Goal: Task Accomplishment & Management: Use online tool/utility

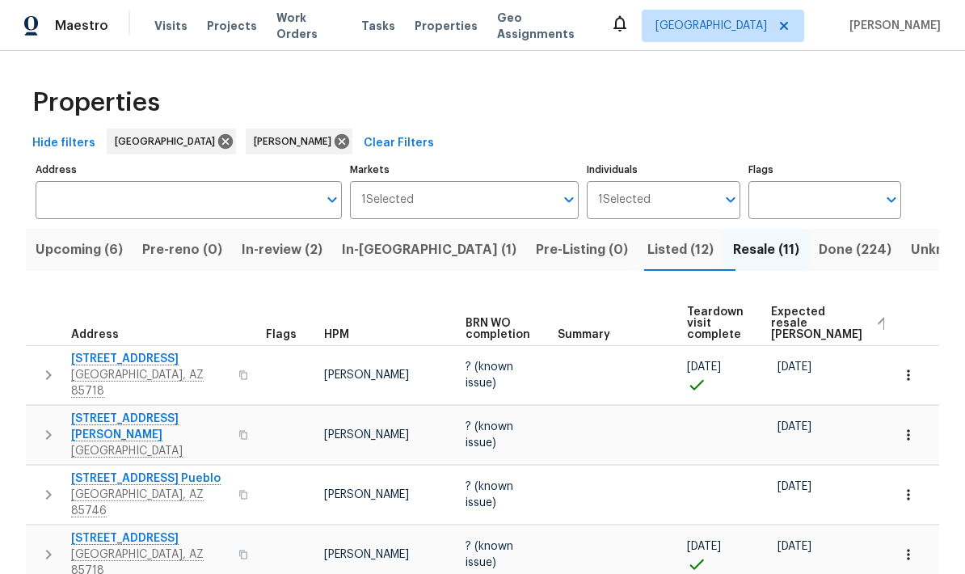
click at [648, 240] on span "Listed (12)" at bounding box center [681, 250] width 66 height 23
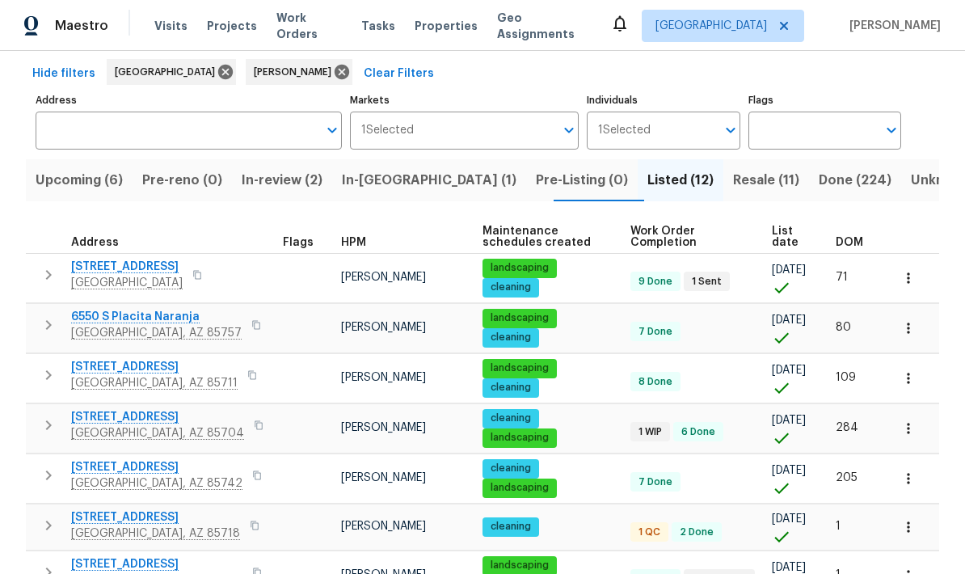
scroll to position [71, 0]
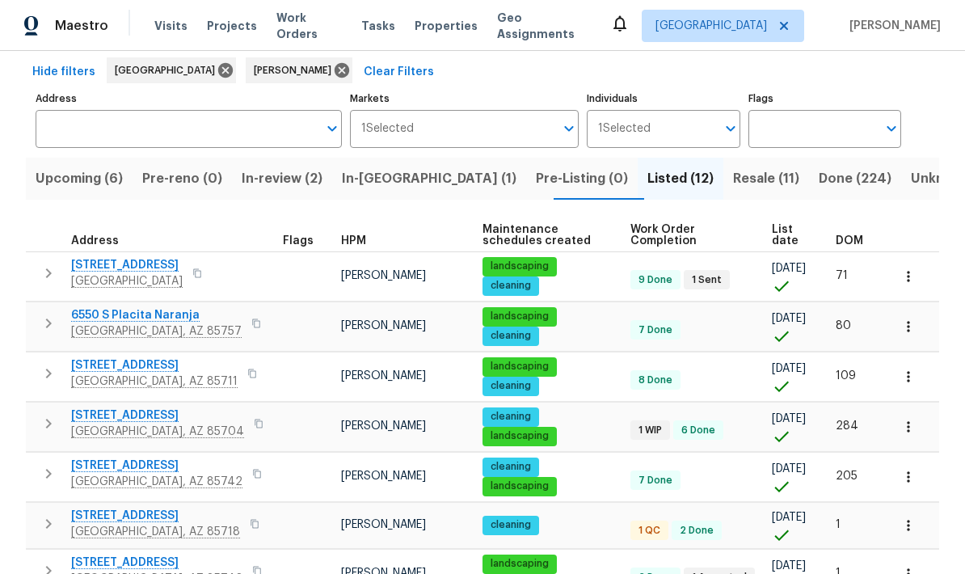
click at [192, 416] on span "[STREET_ADDRESS]" at bounding box center [157, 416] width 173 height 16
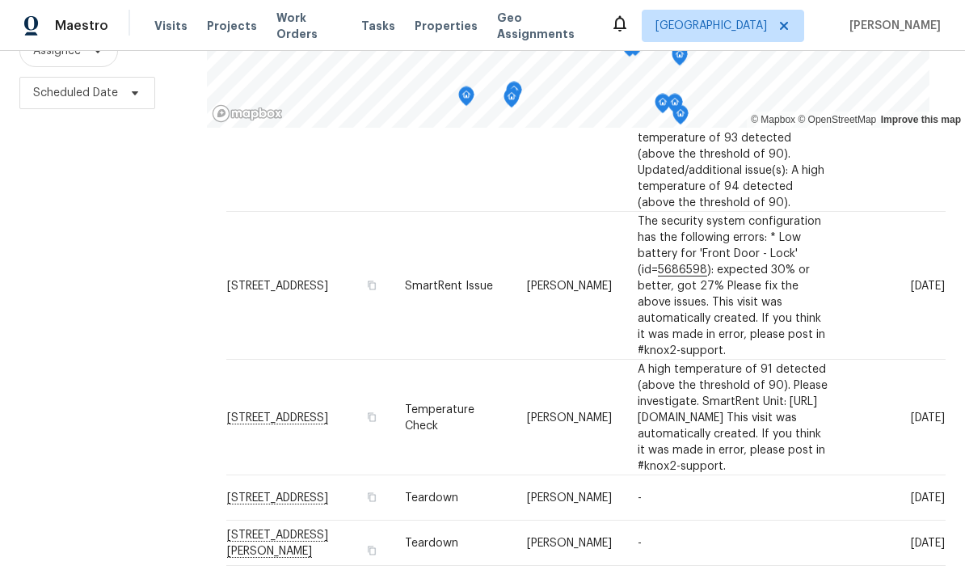
scroll to position [674, 0]
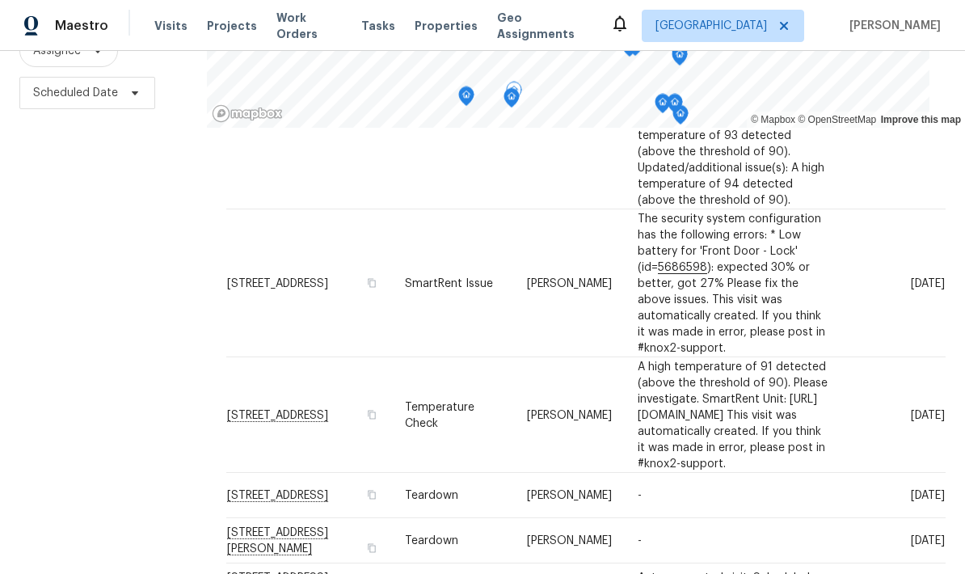
click at [0, 0] on icon at bounding box center [0, 0] width 0 height 0
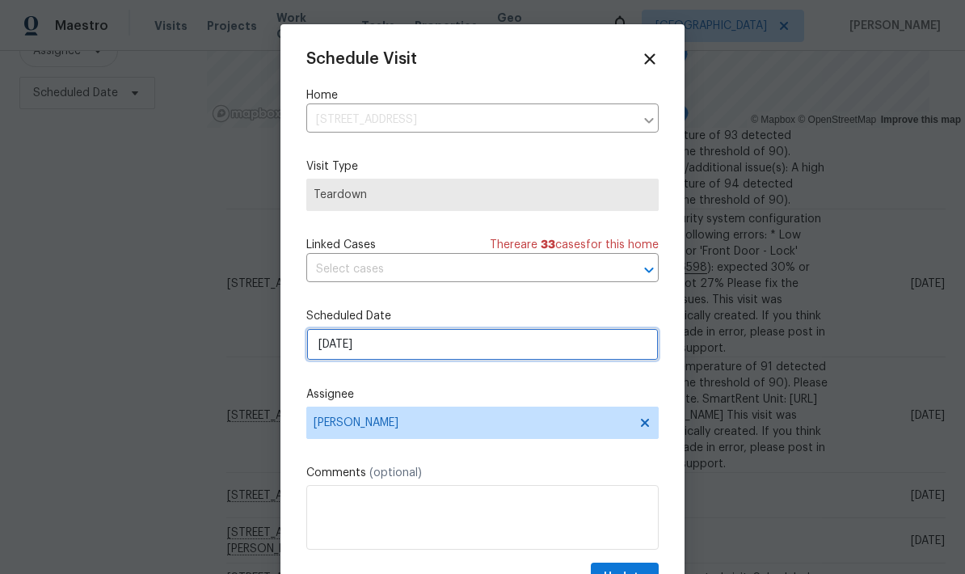
click at [520, 354] on input "8/24/2025" at bounding box center [482, 344] width 353 height 32
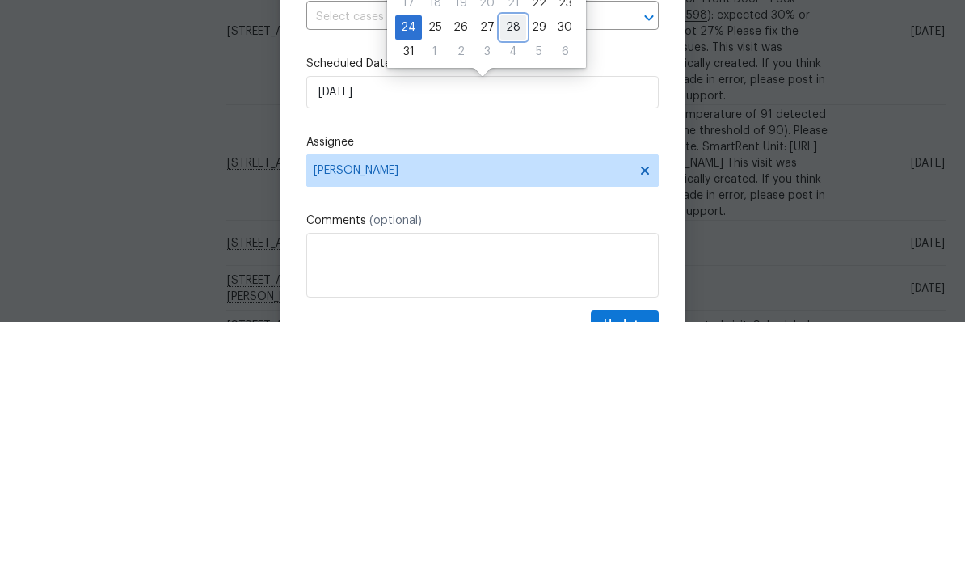
click at [507, 268] on div "28" at bounding box center [513, 279] width 26 height 23
type input "8/28/2025"
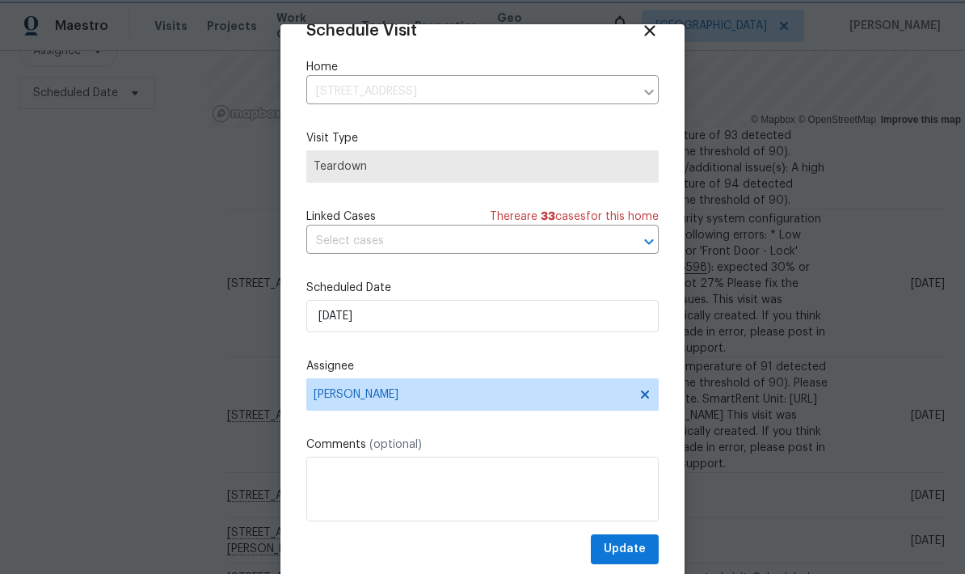
scroll to position [32, 0]
click at [642, 544] on span "Update" at bounding box center [625, 549] width 42 height 20
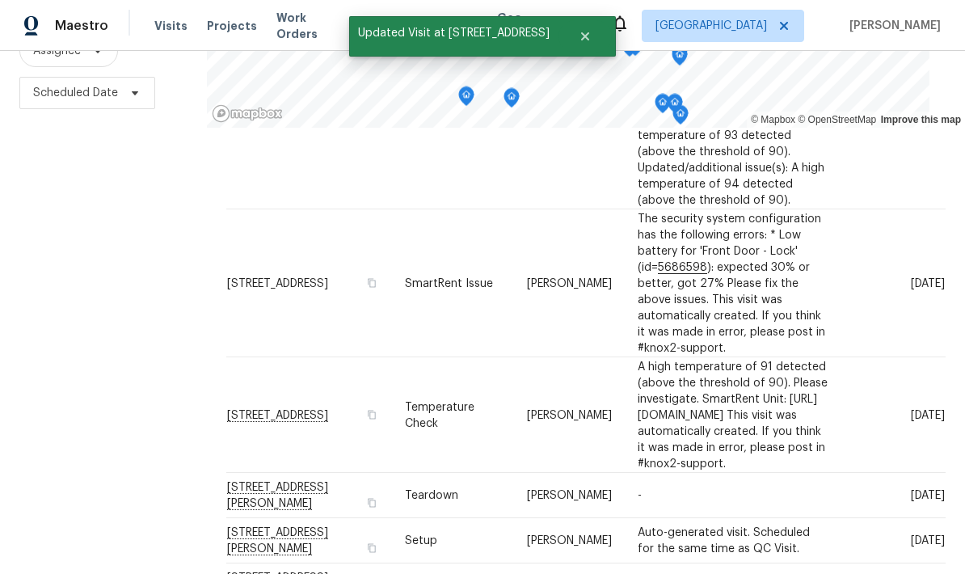
click at [0, 0] on icon at bounding box center [0, 0] width 0 height 0
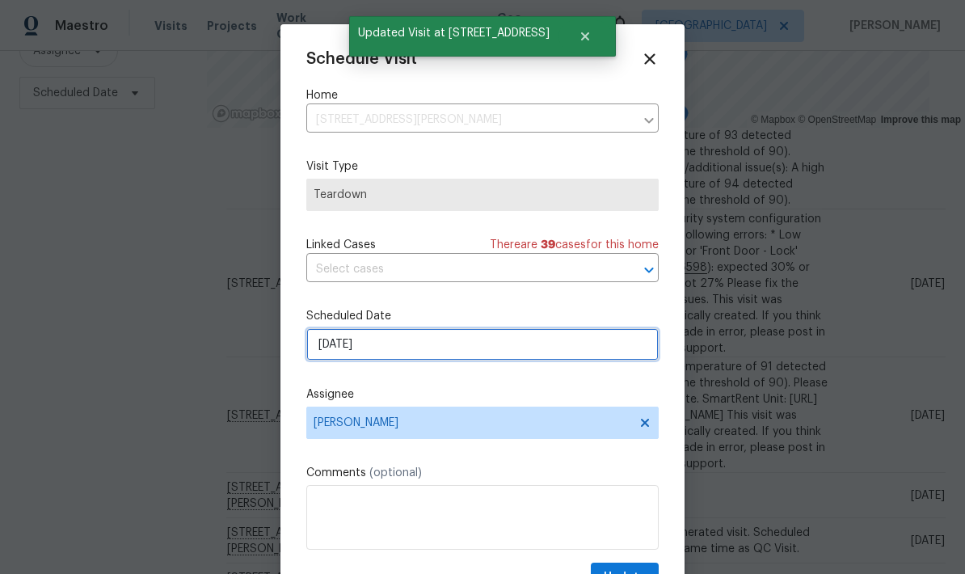
click at [562, 352] on input "8/24/2025" at bounding box center [482, 344] width 353 height 32
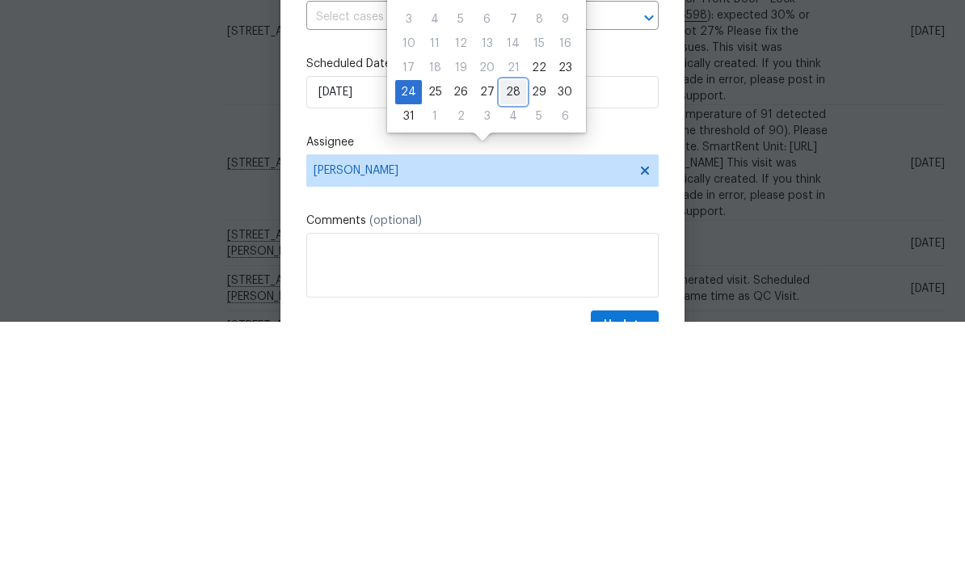
click at [509, 333] on div "28" at bounding box center [513, 344] width 26 height 23
type input "8/28/2025"
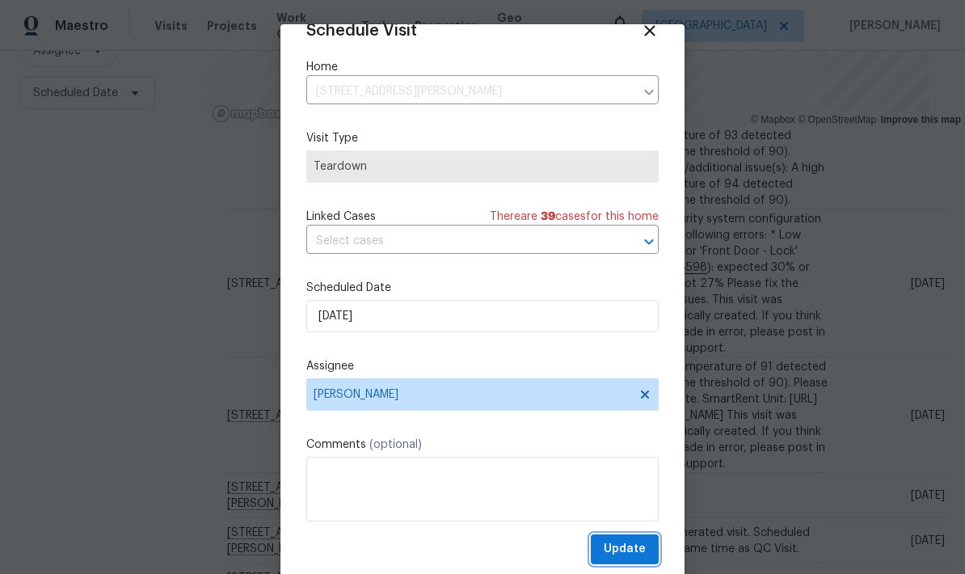
click at [628, 542] on span "Update" at bounding box center [625, 549] width 42 height 20
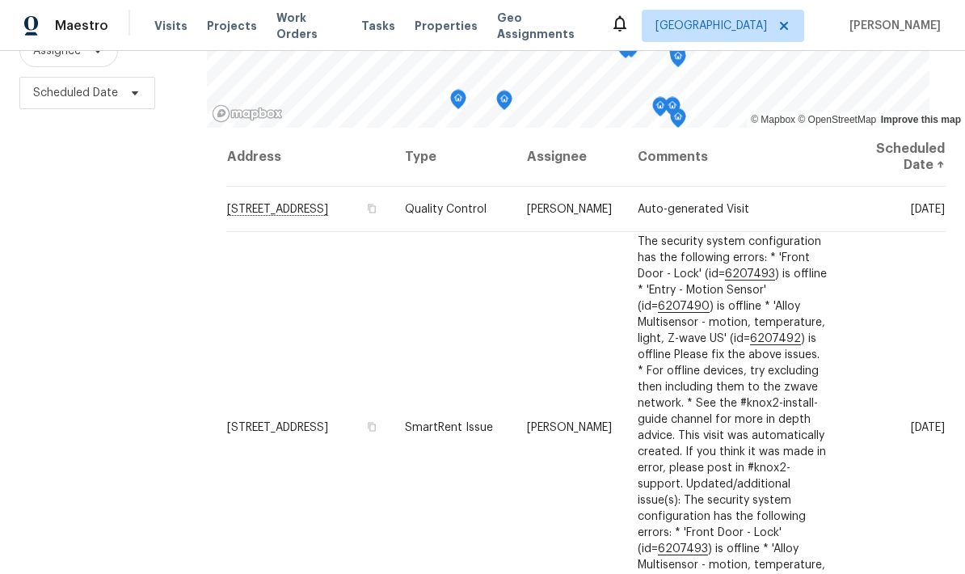
scroll to position [0, 0]
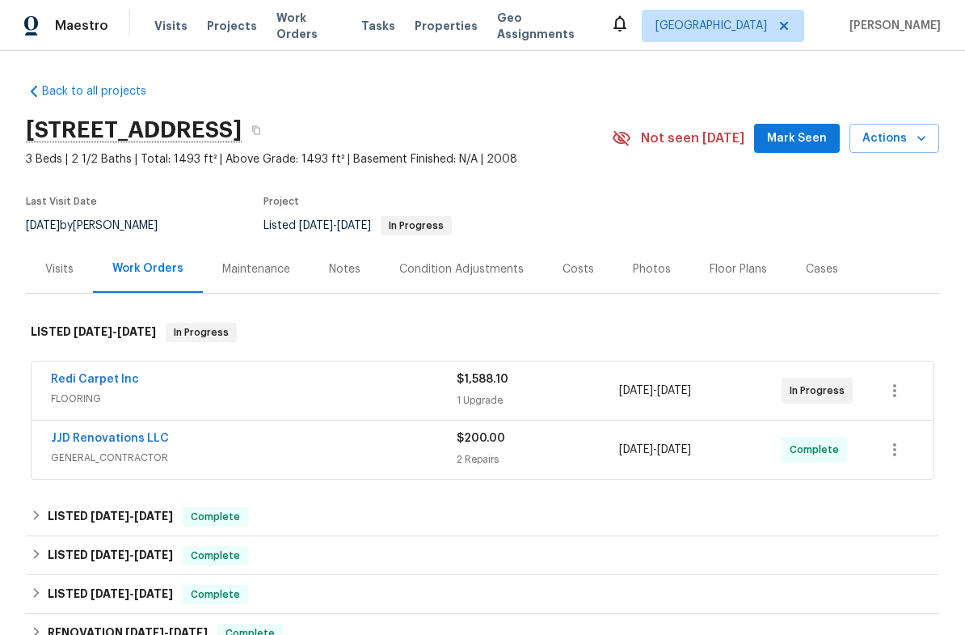
click at [919, 141] on icon "button" at bounding box center [922, 138] width 16 height 16
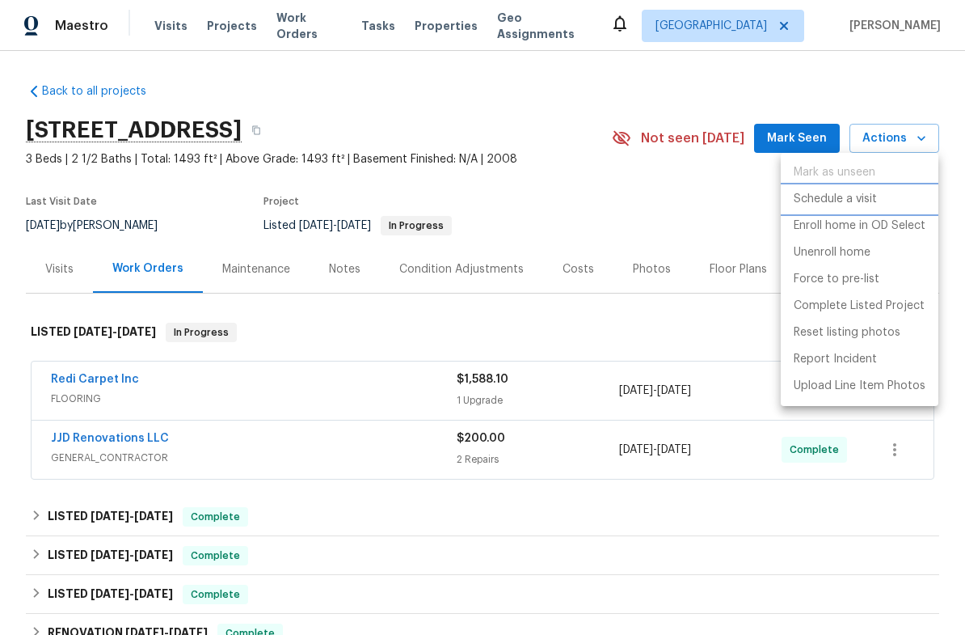
click at [859, 201] on p "Schedule a visit" at bounding box center [835, 199] width 83 height 17
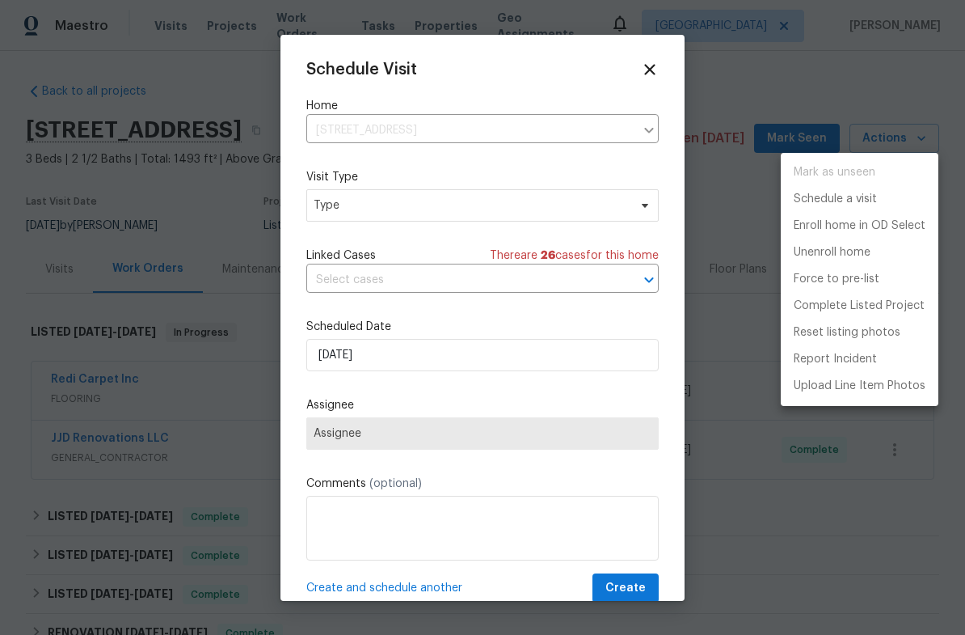
click at [486, 194] on div at bounding box center [482, 317] width 965 height 635
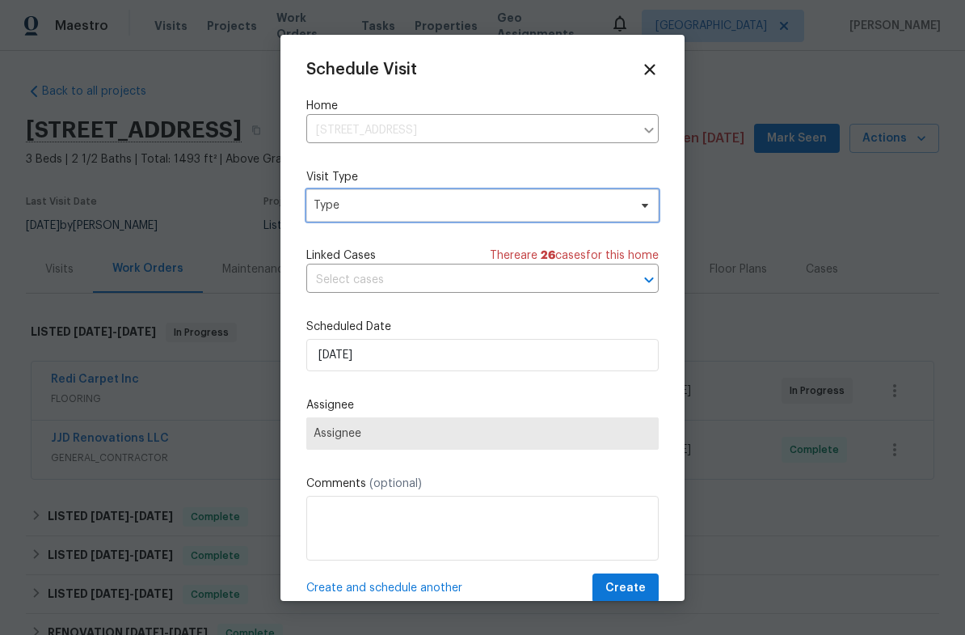
click at [568, 213] on span "Type" at bounding box center [471, 205] width 315 height 16
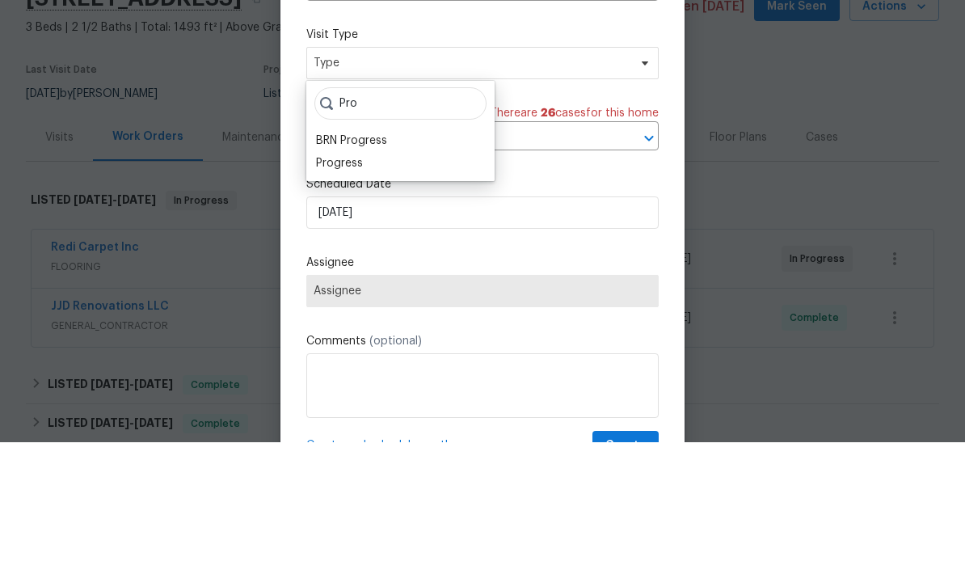
scroll to position [65, 0]
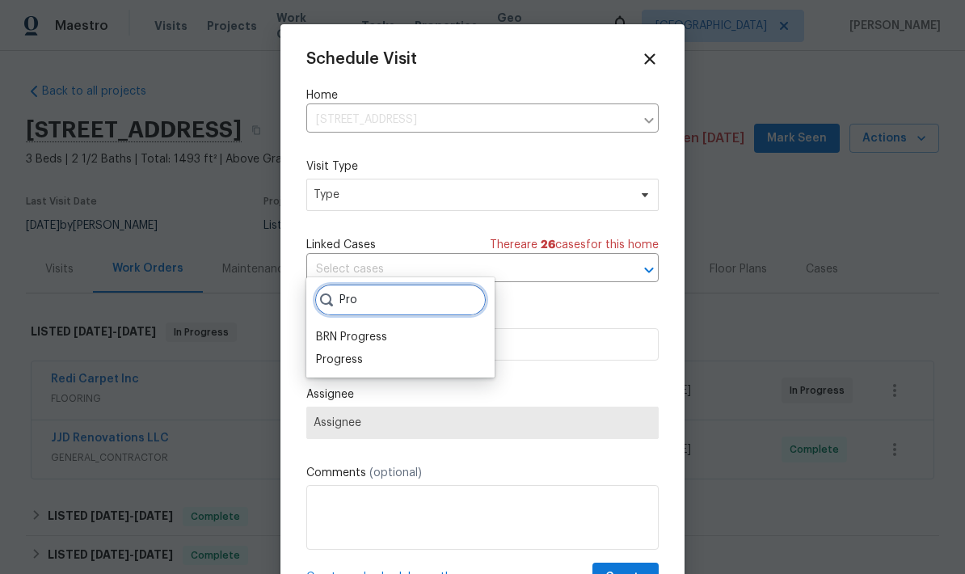
type input "Pro"
click at [356, 352] on div "Progress" at bounding box center [339, 360] width 47 height 16
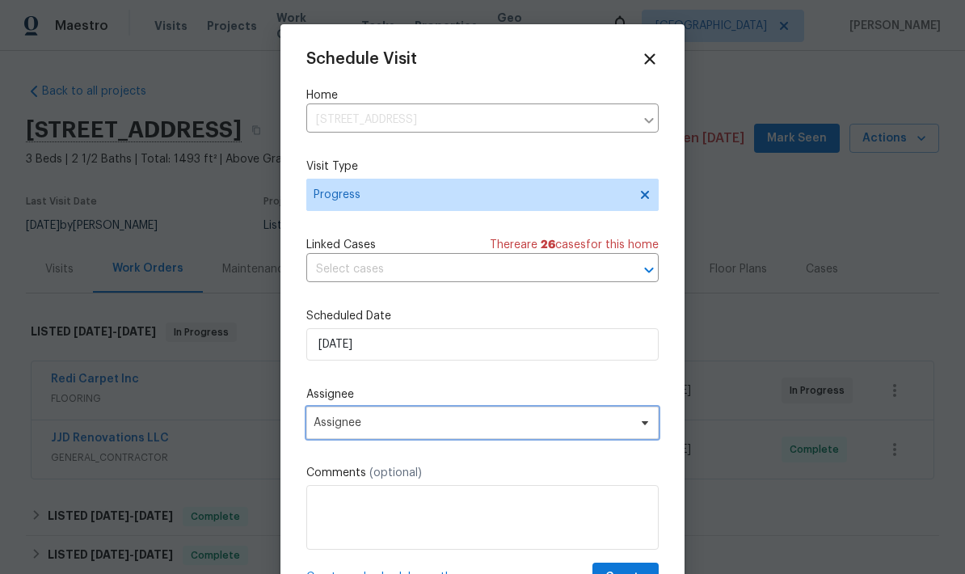
click at [479, 429] on span "Assignee" at bounding box center [472, 422] width 317 height 13
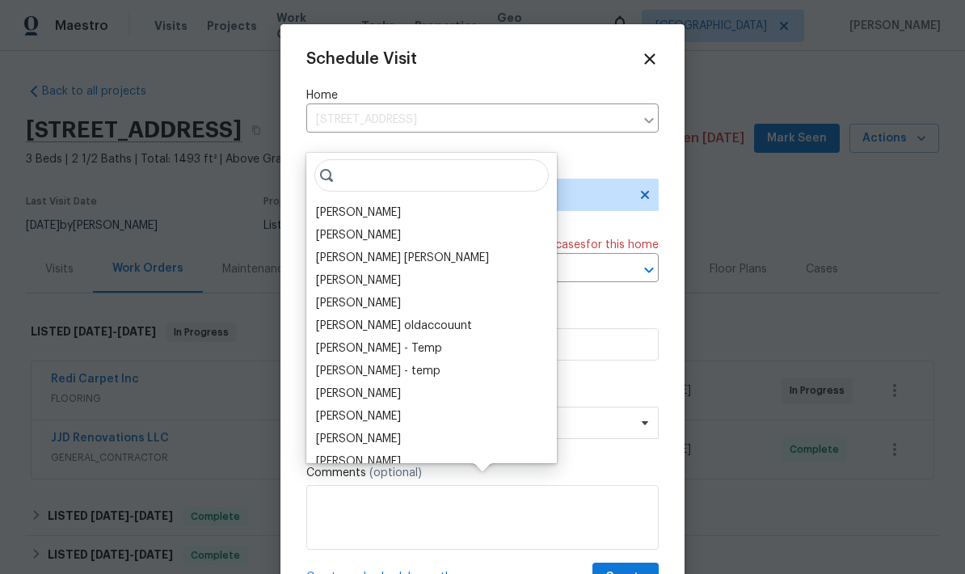
click at [381, 205] on div "[PERSON_NAME]" at bounding box center [358, 213] width 85 height 16
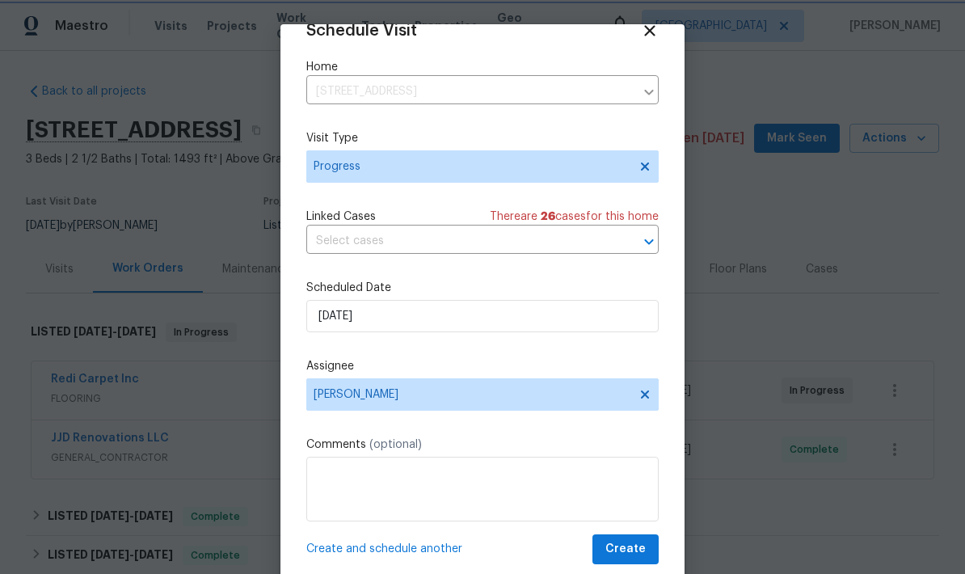
scroll to position [32, 0]
click at [641, 545] on span "Create" at bounding box center [626, 549] width 40 height 20
